Goal: Browse casually

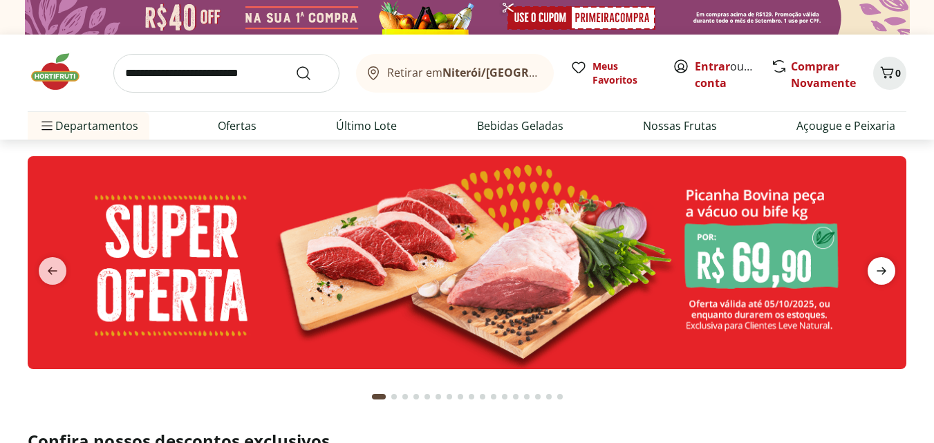
click at [886, 270] on icon "next" at bounding box center [881, 271] width 17 height 17
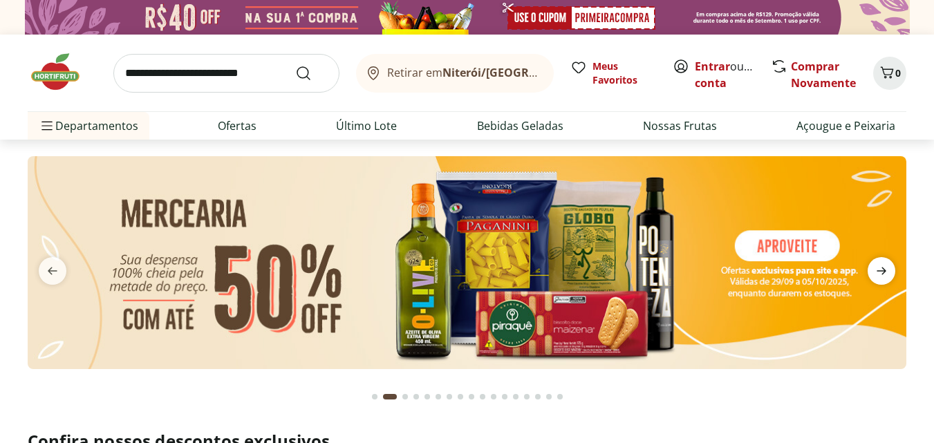
click at [889, 270] on icon "next" at bounding box center [881, 271] width 17 height 17
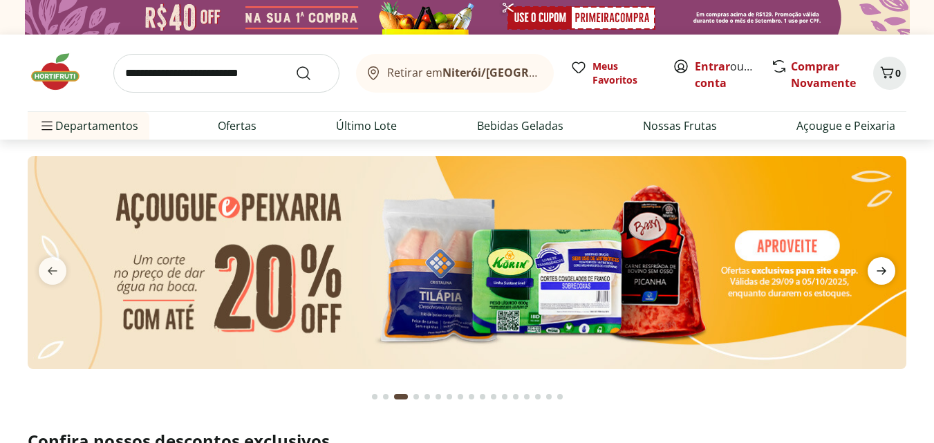
click at [892, 268] on span "next" at bounding box center [882, 271] width 28 height 28
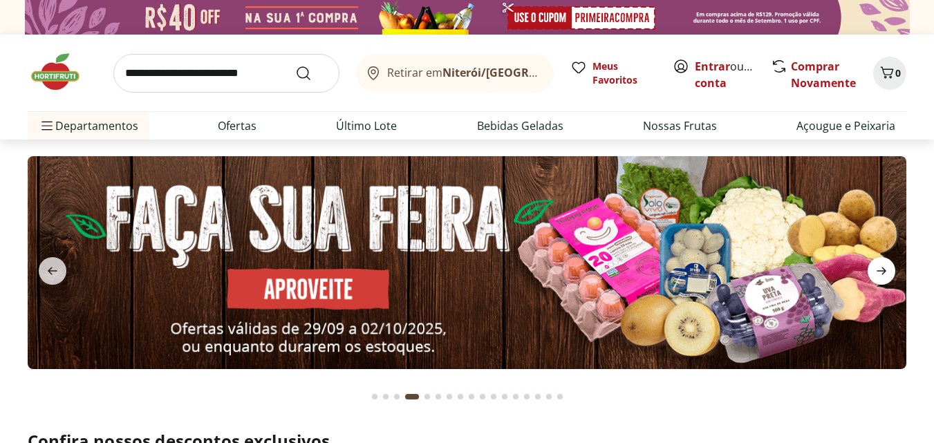
click at [892, 268] on span "next" at bounding box center [882, 271] width 28 height 28
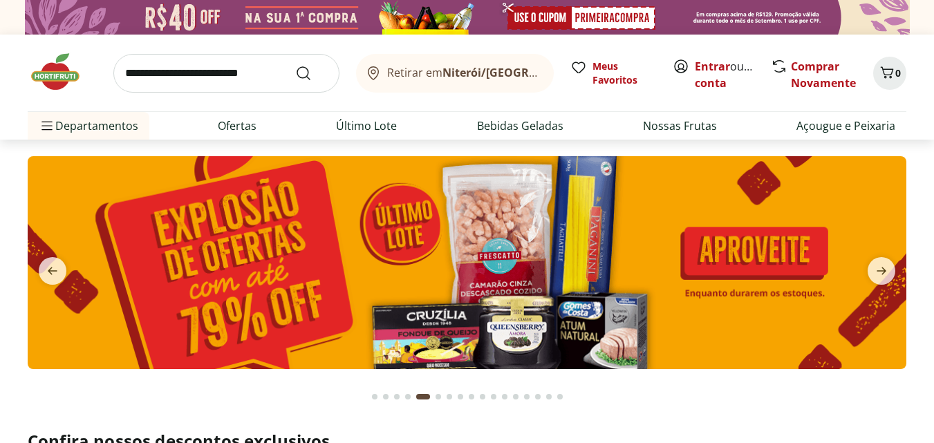
click at [901, 268] on button "next" at bounding box center [882, 271] width 50 height 28
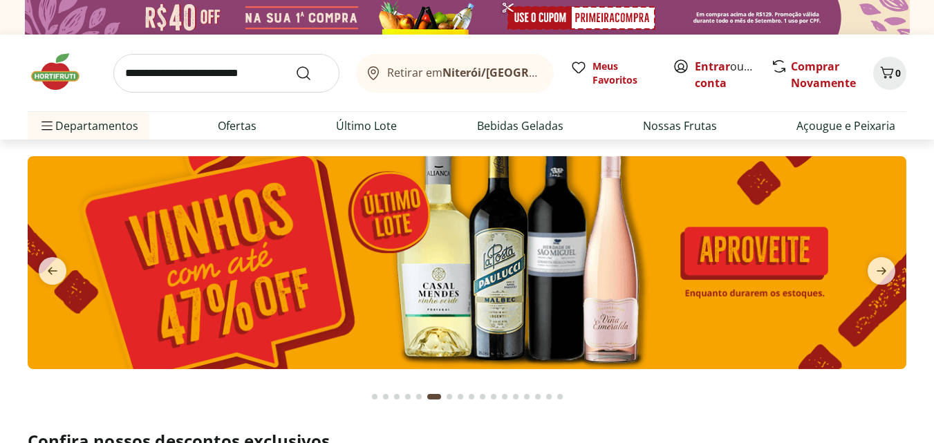
click at [904, 266] on button "next" at bounding box center [882, 271] width 50 height 28
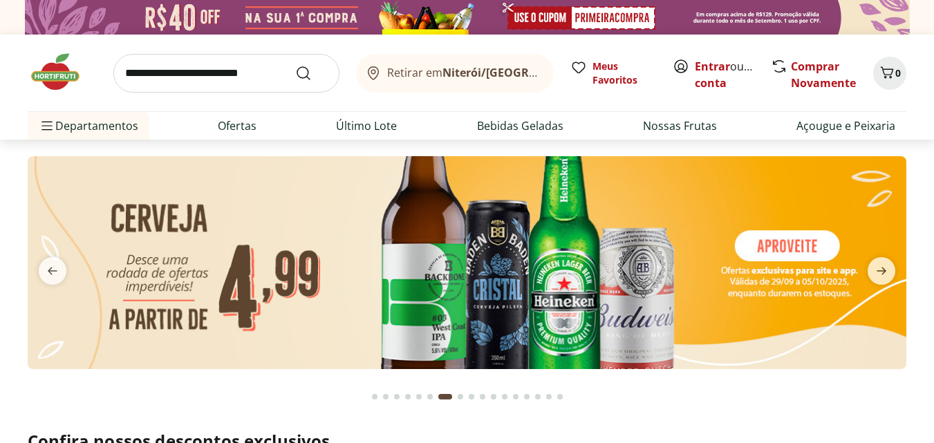
click at [905, 265] on button "next" at bounding box center [882, 271] width 50 height 28
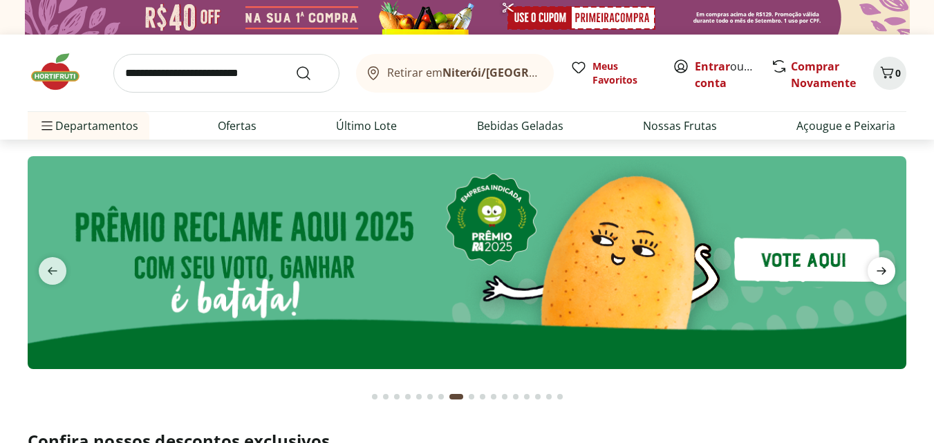
click at [880, 266] on icon "next" at bounding box center [881, 271] width 17 height 17
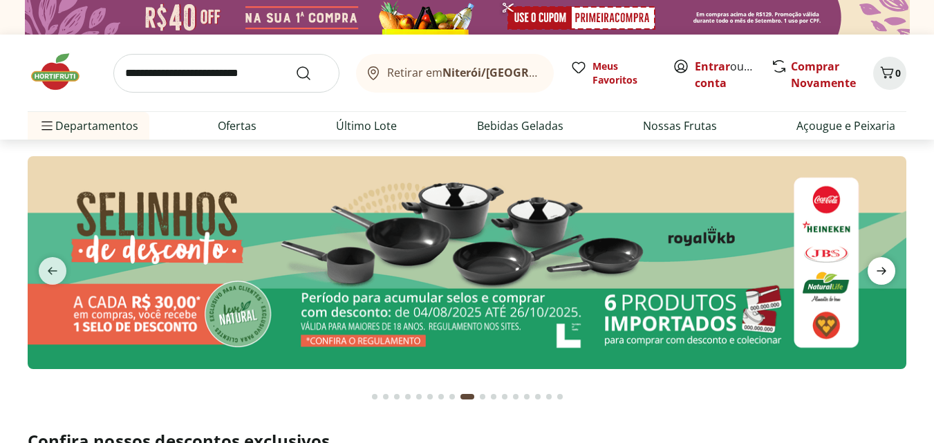
click at [880, 266] on icon "next" at bounding box center [881, 271] width 17 height 17
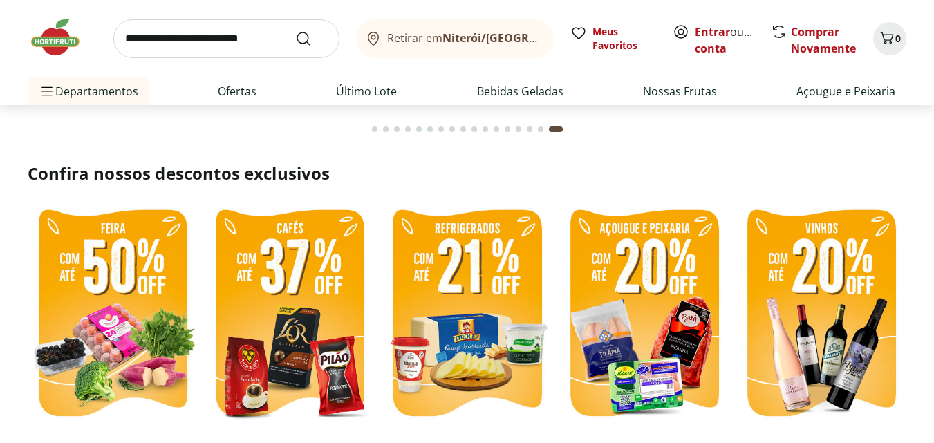
scroll to position [171, 0]
